Goal: Task Accomplishment & Management: Manage account settings

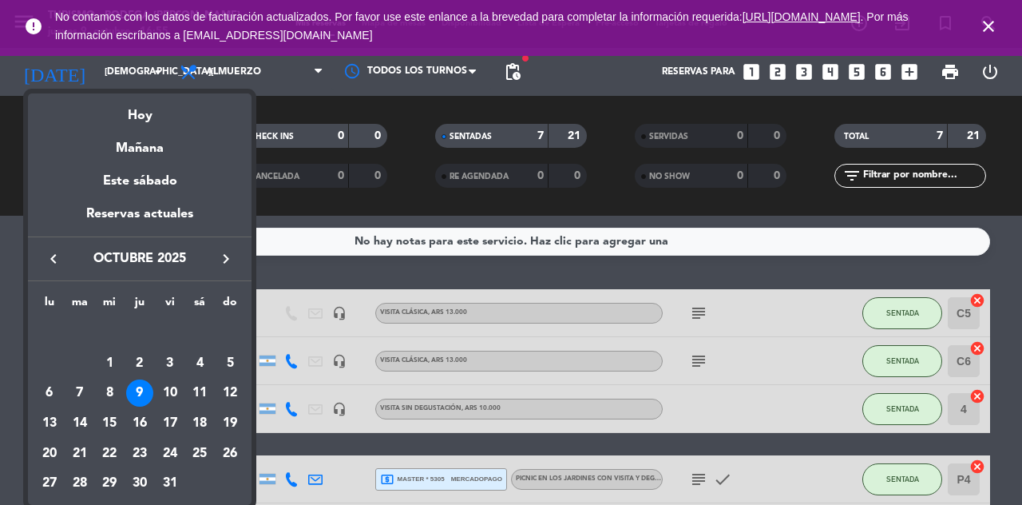
scroll to position [168, 0]
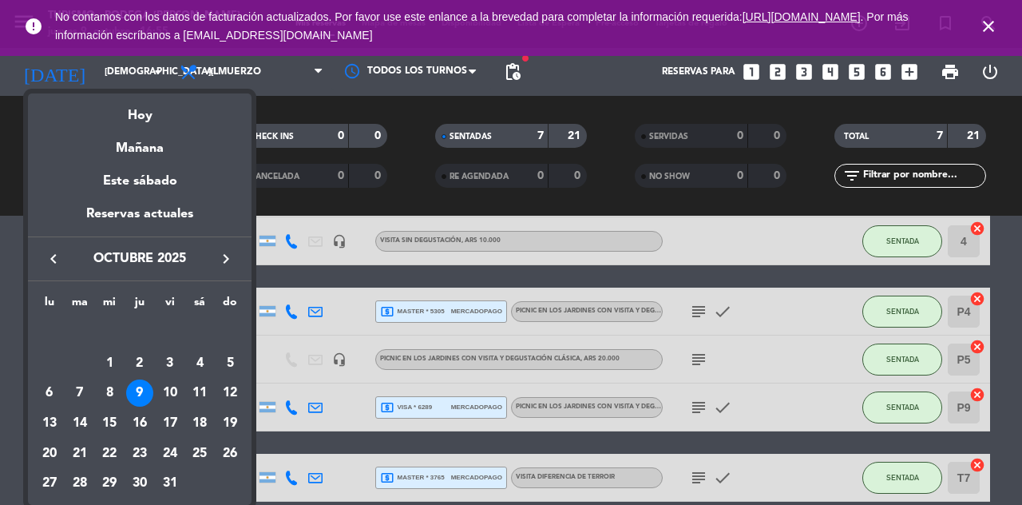
click at [166, 390] on div "10" at bounding box center [169, 392] width 27 height 27
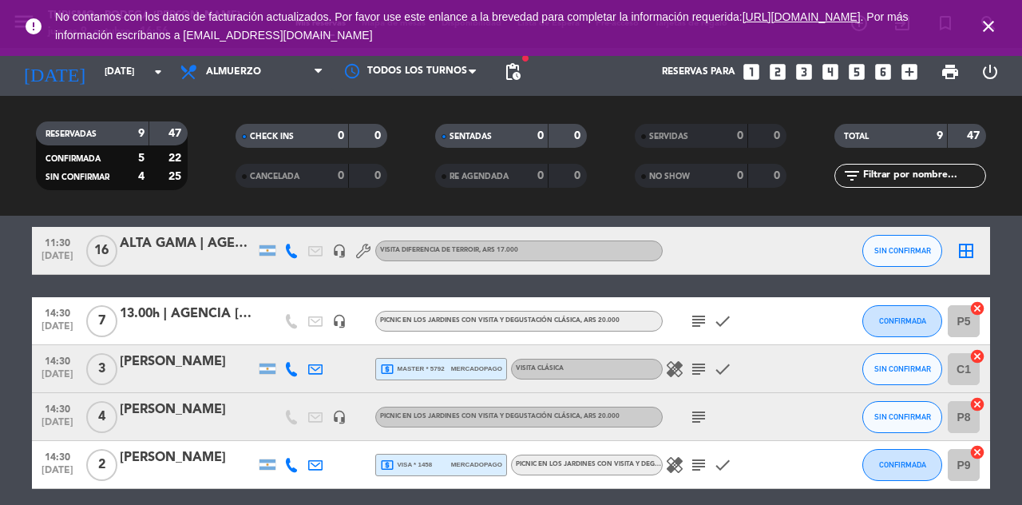
scroll to position [228, 0]
click at [673, 374] on icon "healing" at bounding box center [674, 368] width 19 height 19
click at [691, 372] on icon "subject" at bounding box center [698, 368] width 19 height 19
click at [682, 377] on icon "healing" at bounding box center [674, 368] width 19 height 19
click at [704, 367] on icon "subject" at bounding box center [698, 368] width 19 height 19
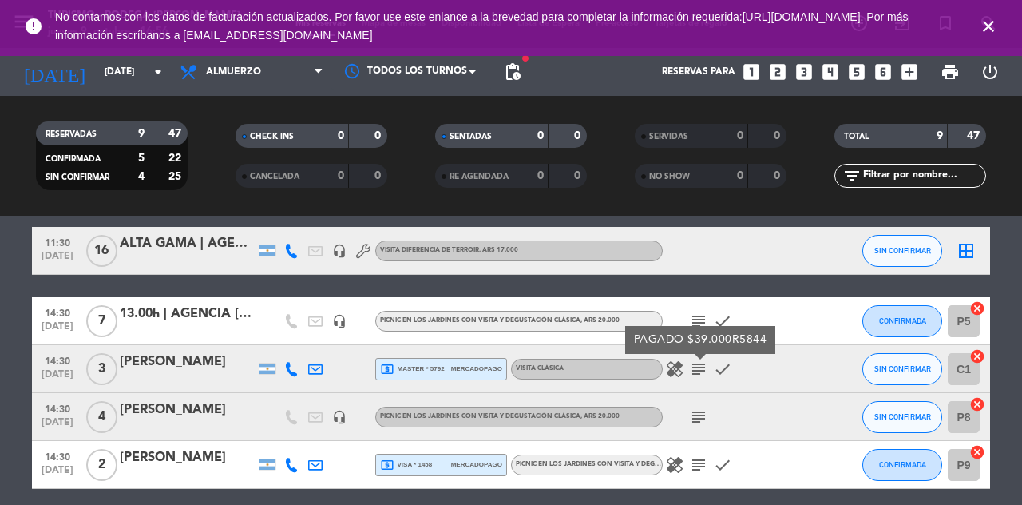
click at [680, 367] on icon "healing" at bounding box center [674, 368] width 19 height 19
click at [757, 431] on div "subject" at bounding box center [735, 416] width 144 height 47
click at [706, 324] on icon "subject" at bounding box center [698, 320] width 19 height 19
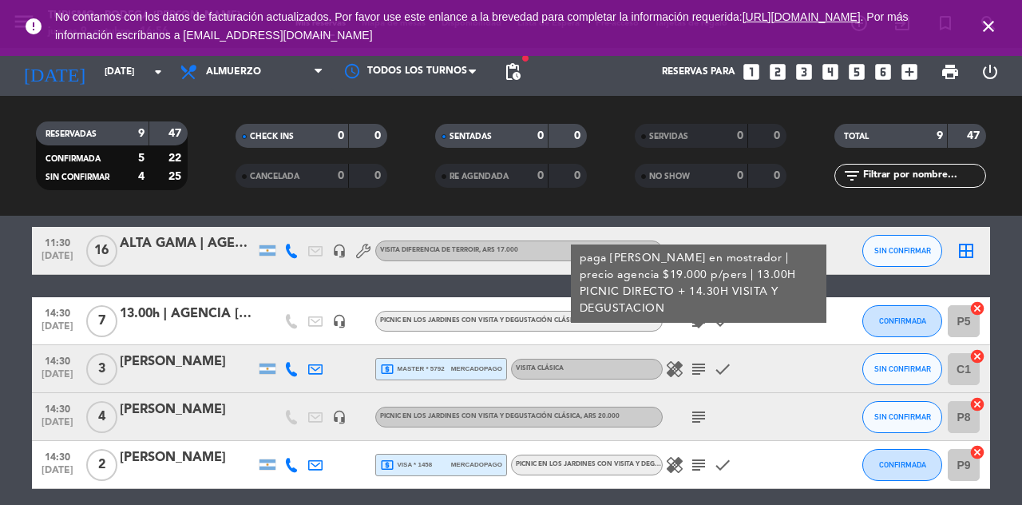
click at [785, 323] on div "subject paga [PERSON_NAME] en mostrador | precio agencia $19.000 p/pers | 13.00…" at bounding box center [735, 320] width 144 height 47
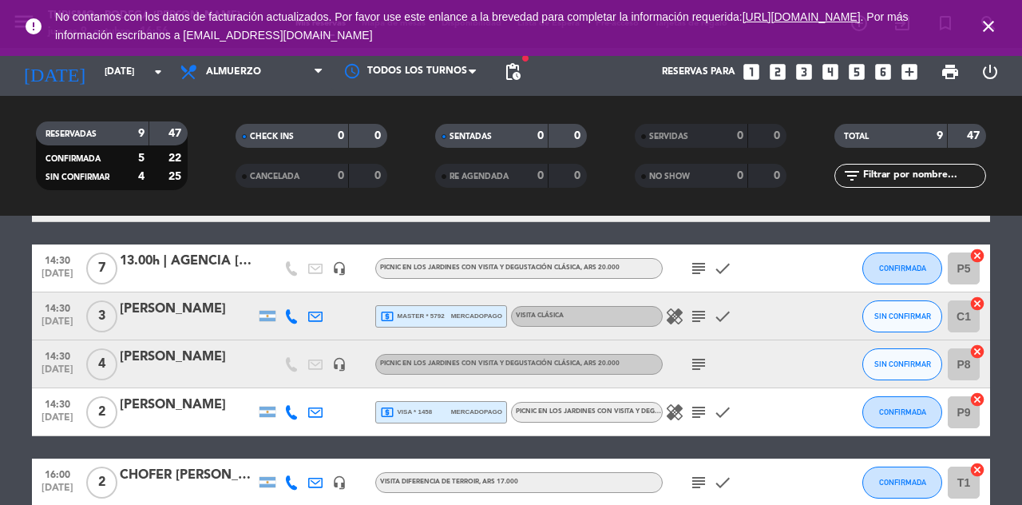
scroll to position [286, 0]
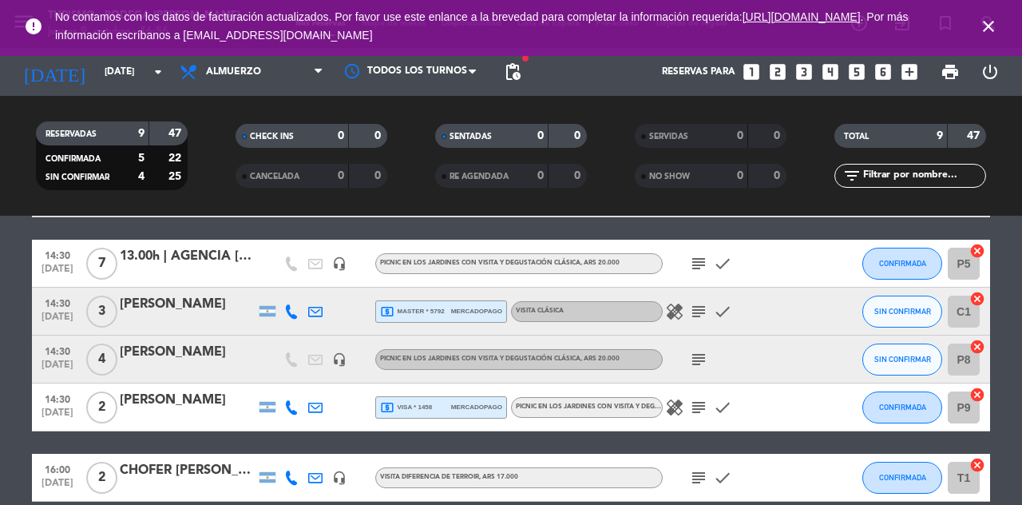
click at [40, 57] on icon "[DATE]" at bounding box center [54, 71] width 85 height 35
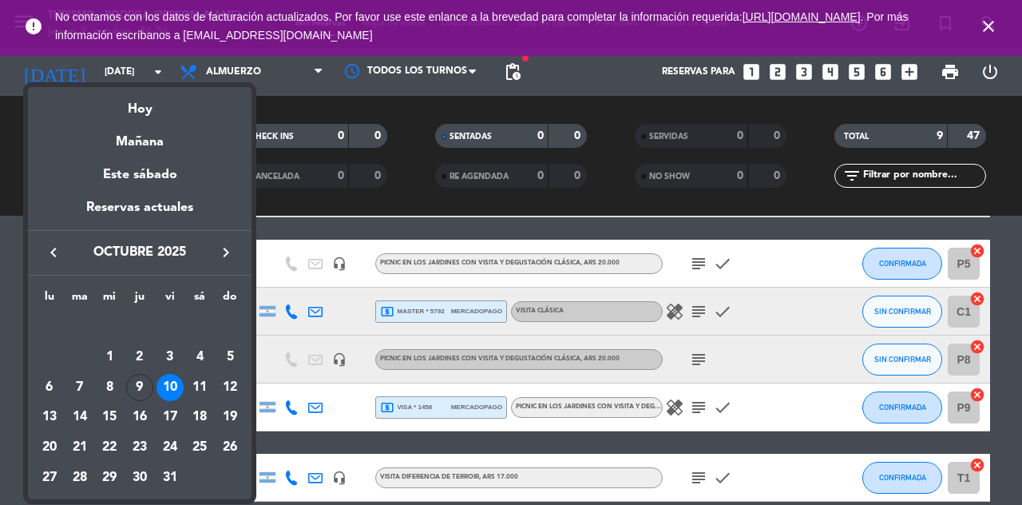
click at [203, 381] on div "11" at bounding box center [199, 387] width 27 height 27
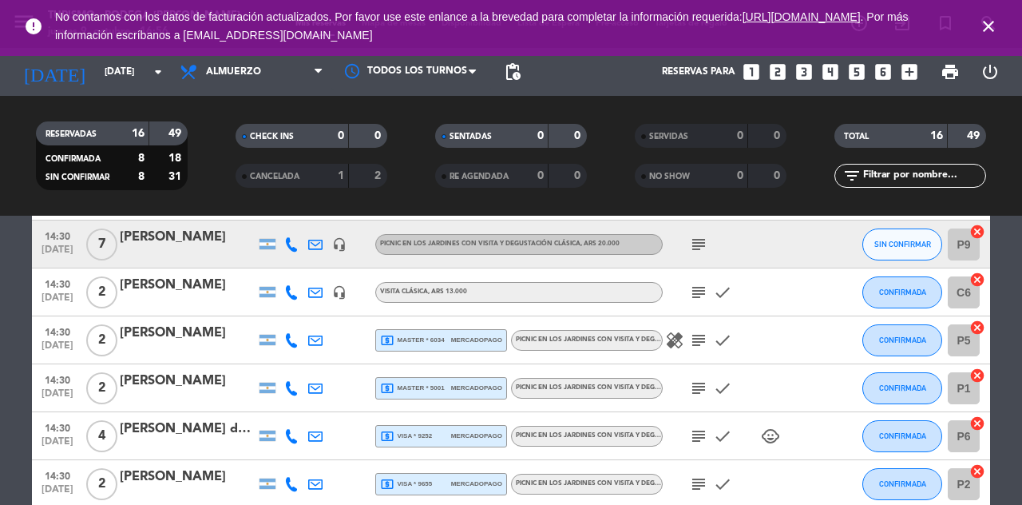
scroll to position [491, 0]
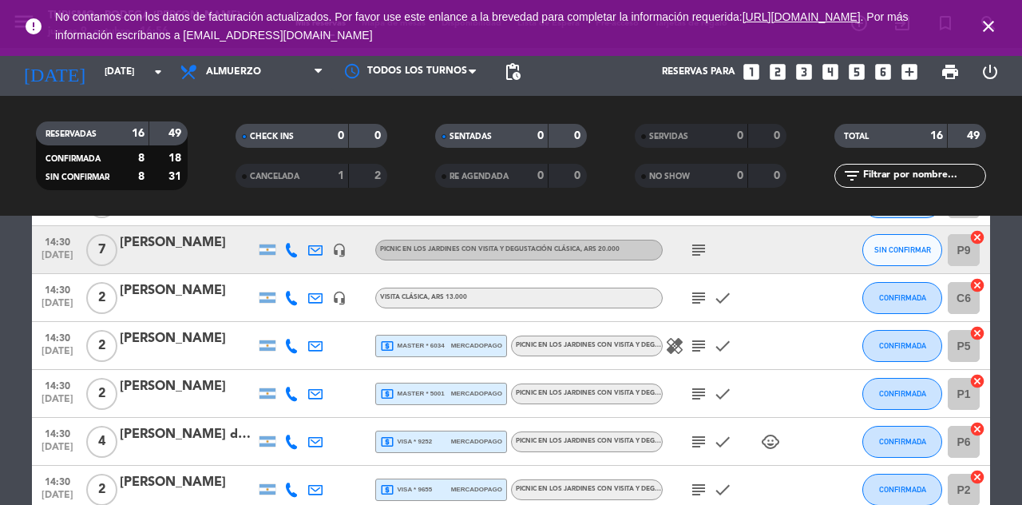
click at [676, 351] on icon "healing" at bounding box center [674, 345] width 19 height 19
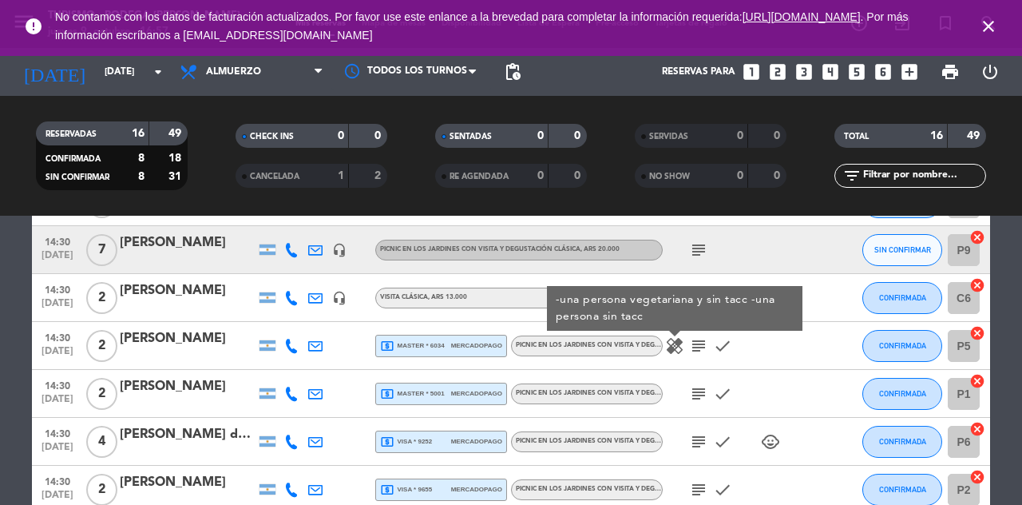
click at [697, 350] on icon "subject" at bounding box center [698, 345] width 19 height 19
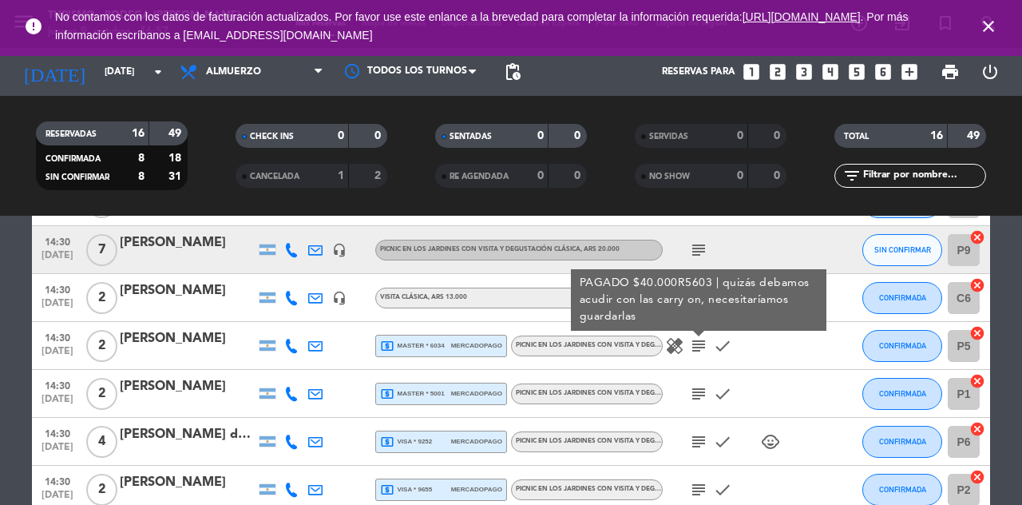
click at [794, 345] on div "healing subject PAGADO $40.000R5603 | quizás debamos acudir con las carry on, n…" at bounding box center [735, 345] width 144 height 47
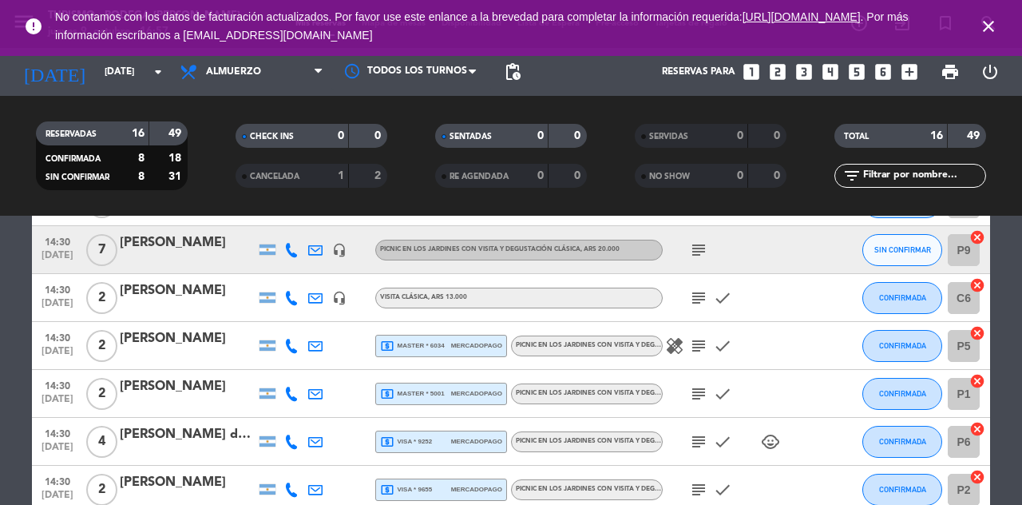
click at [773, 446] on icon "child_care" at bounding box center [770, 441] width 19 height 19
click at [778, 444] on icon "child_care" at bounding box center [770, 441] width 19 height 19
click at [707, 443] on icon "subject" at bounding box center [698, 441] width 19 height 19
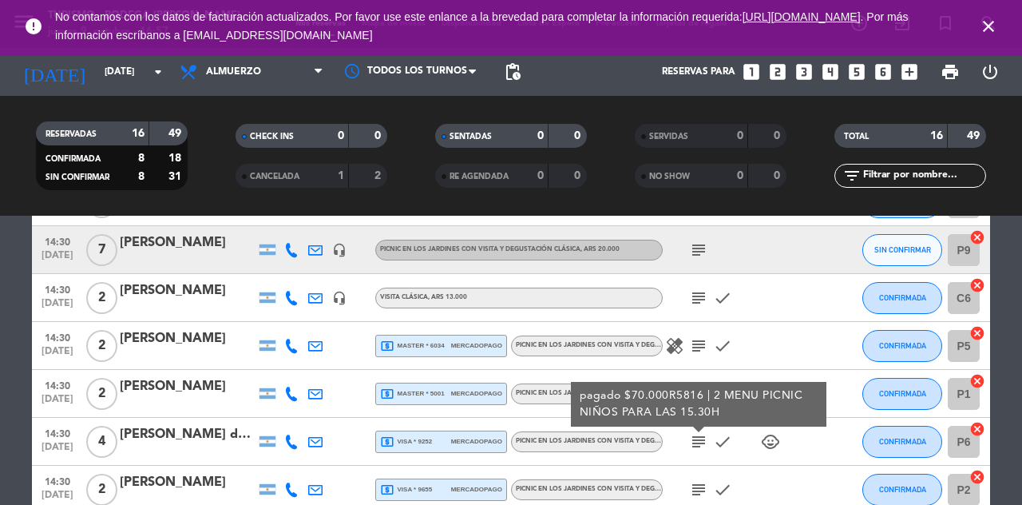
click at [694, 443] on icon "subject" at bounding box center [698, 441] width 19 height 19
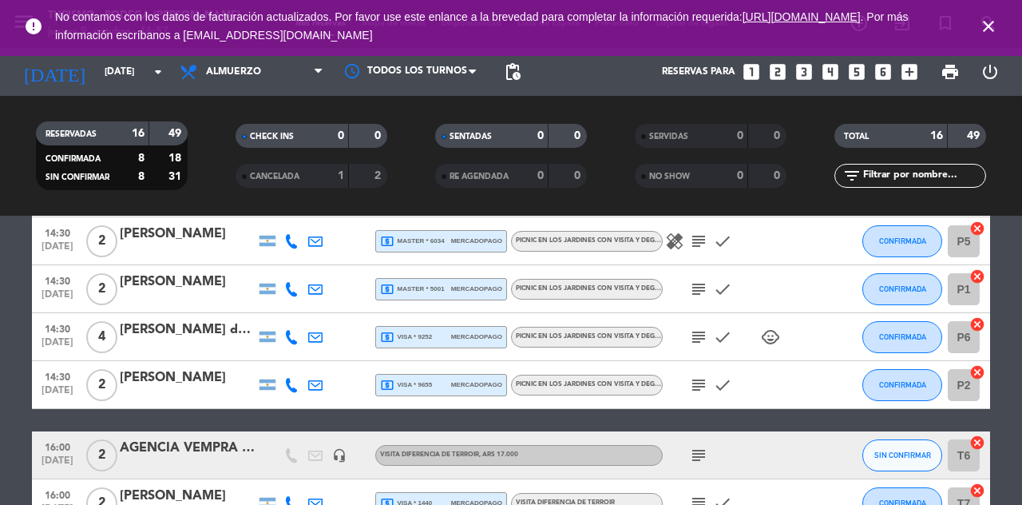
scroll to position [588, 0]
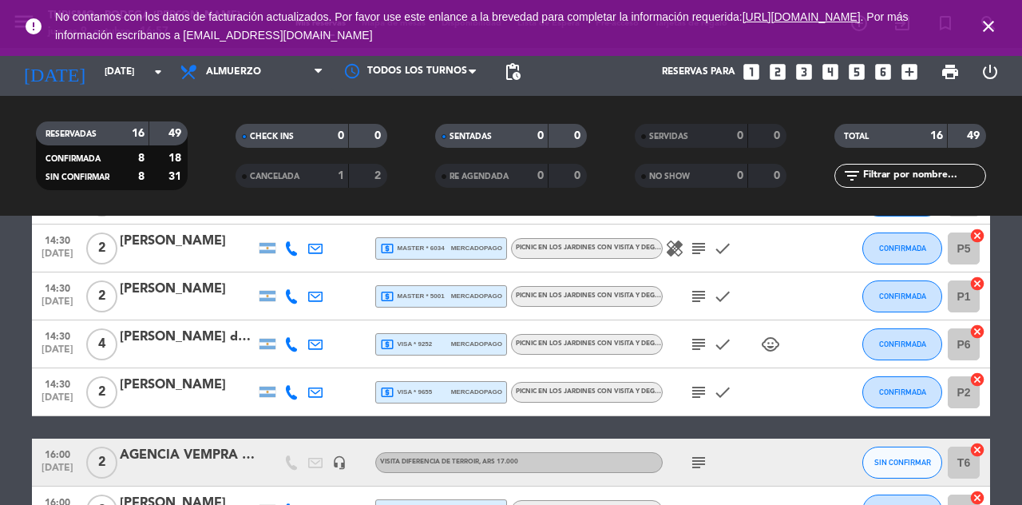
click at [699, 394] on icon "subject" at bounding box center [698, 391] width 19 height 19
click at [704, 401] on icon "subject" at bounding box center [698, 391] width 19 height 19
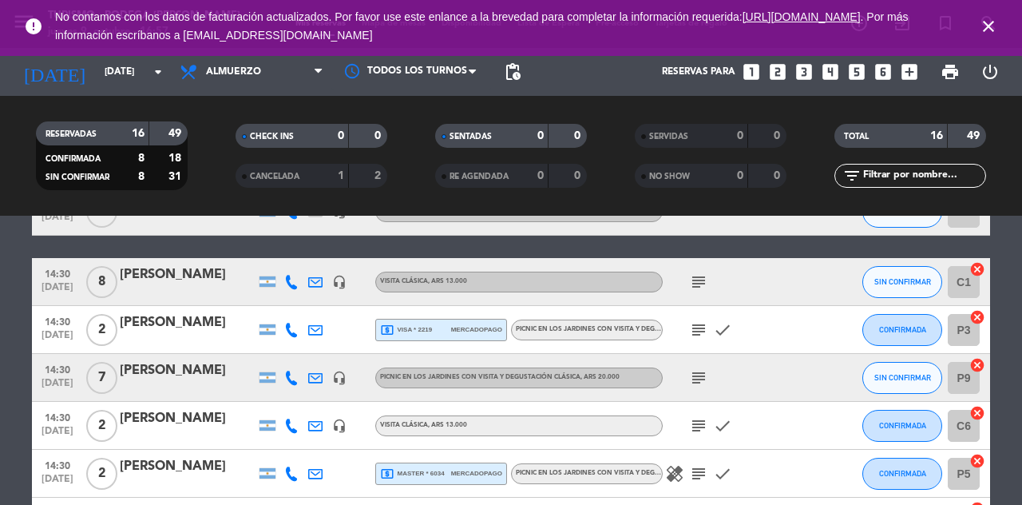
scroll to position [364, 0]
click at [38, 71] on icon "[DATE]" at bounding box center [54, 71] width 85 height 35
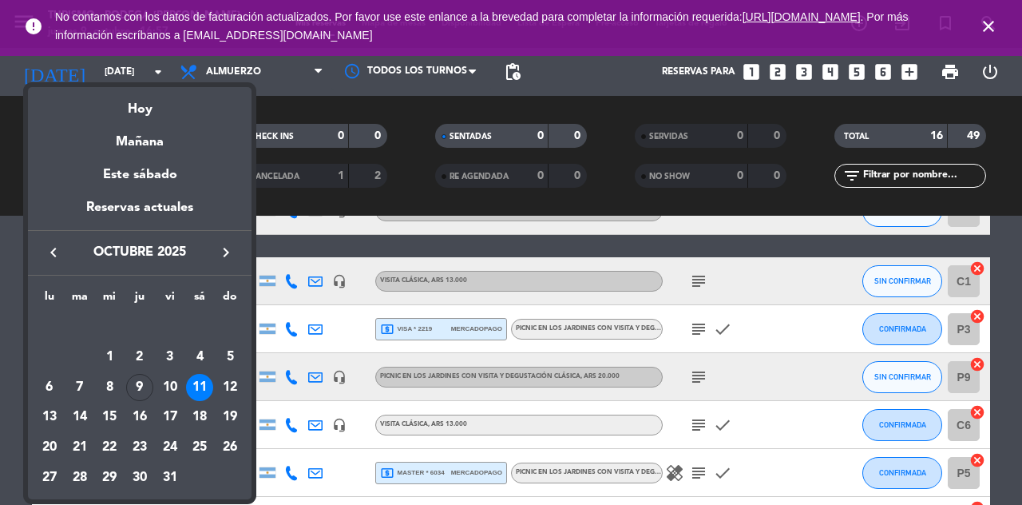
click at [132, 385] on div "9" at bounding box center [139, 387] width 27 height 27
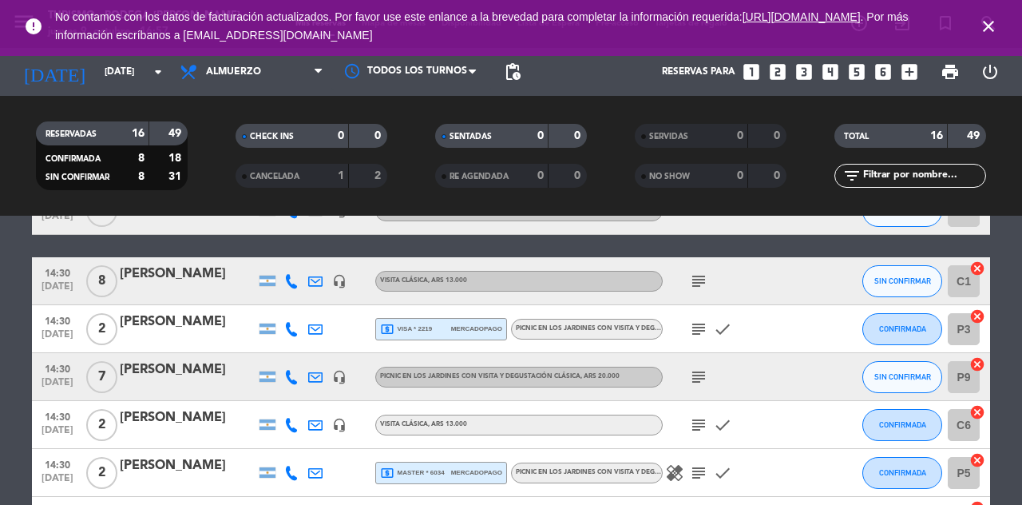
type input "[DEMOGRAPHIC_DATA][DATE]"
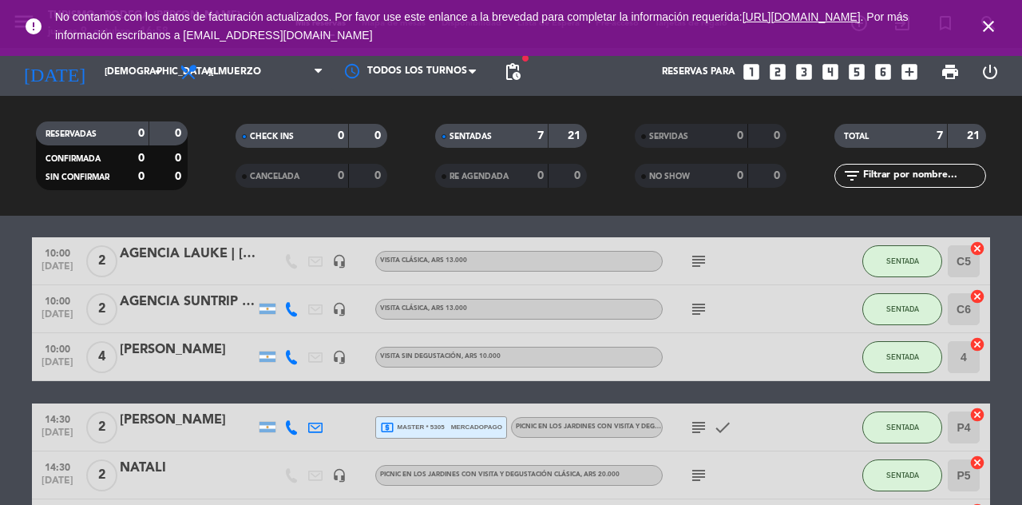
scroll to position [0, 0]
